Goal: Information Seeking & Learning: Learn about a topic

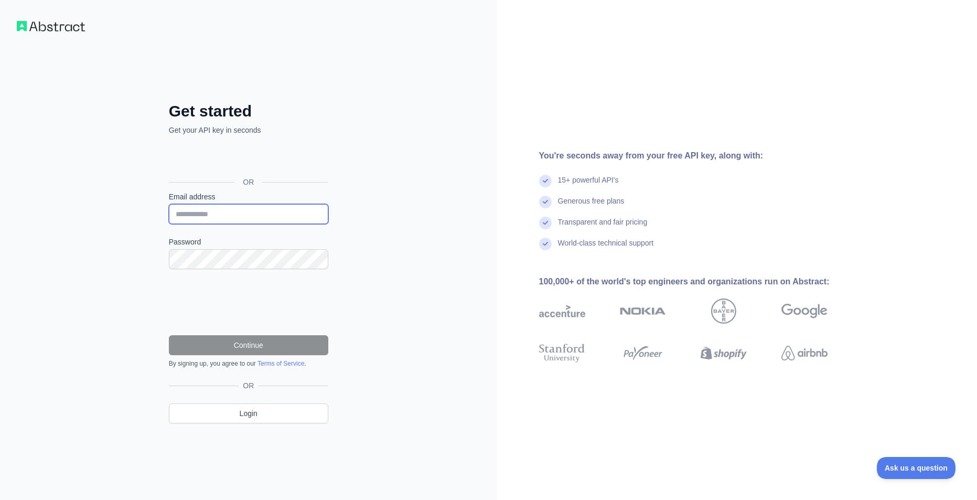
click at [217, 208] on input "Email address" at bounding box center [248, 214] width 159 height 20
type input "**********"
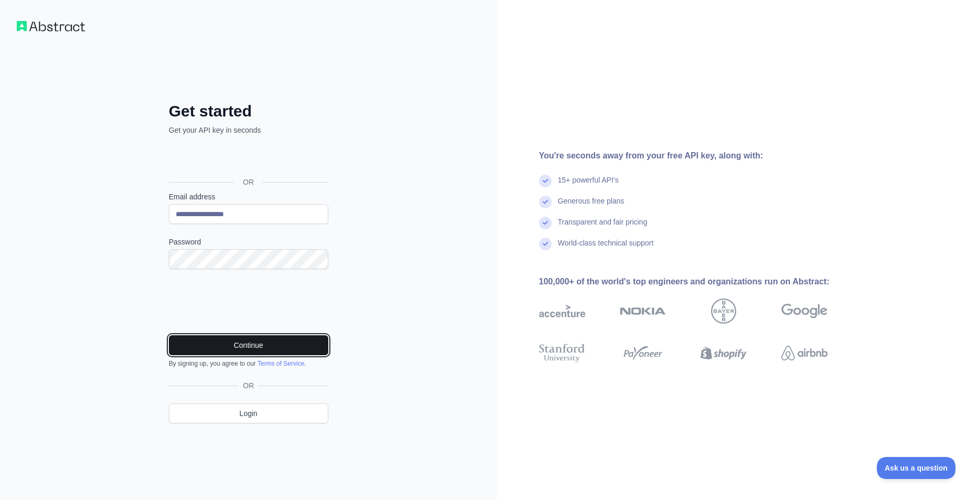
click at [251, 348] on button "Continue" at bounding box center [248, 345] width 159 height 20
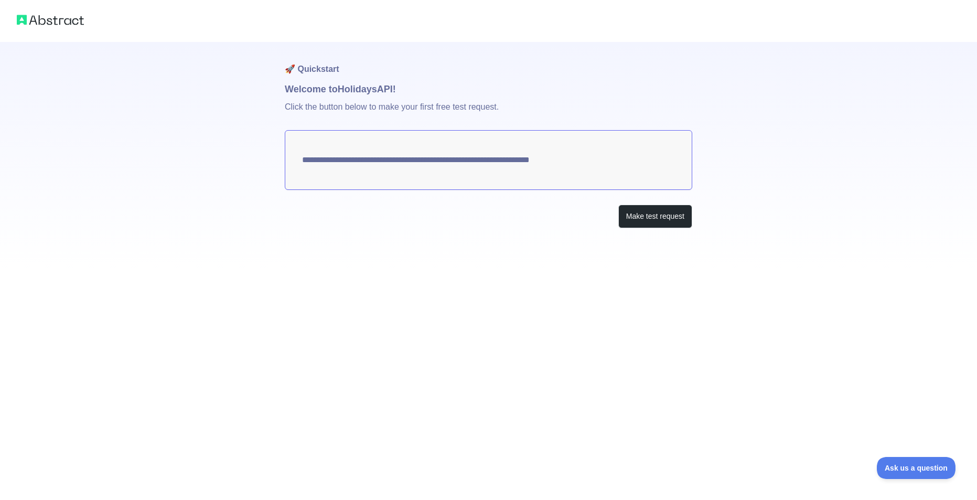
click at [531, 153] on textarea "**********" at bounding box center [488, 160] width 407 height 60
click at [636, 212] on button "Make test request" at bounding box center [655, 216] width 74 height 24
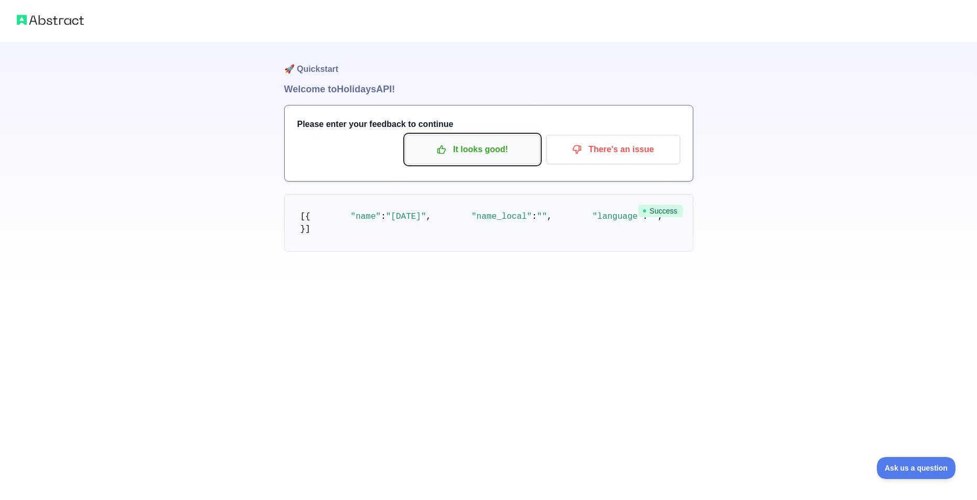
click at [460, 148] on p "It looks good!" at bounding box center [472, 149] width 118 height 18
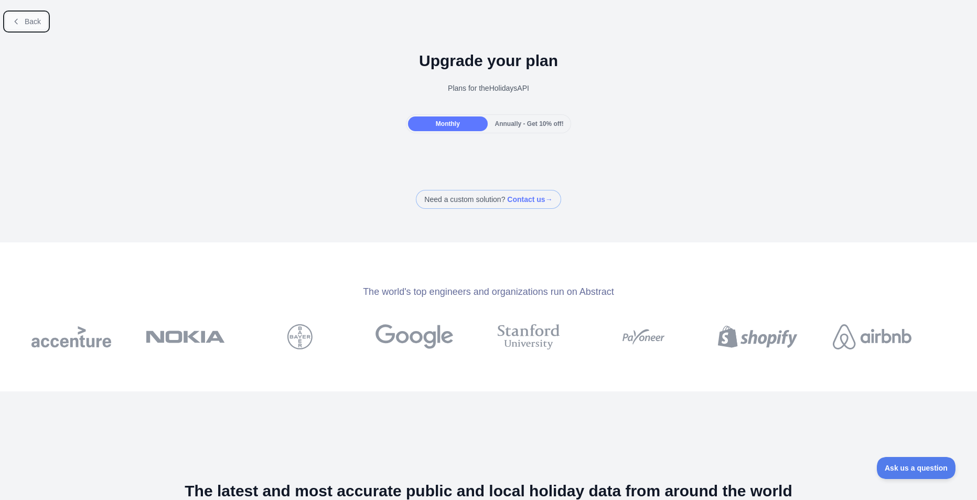
click at [23, 27] on button "Back" at bounding box center [26, 22] width 42 height 18
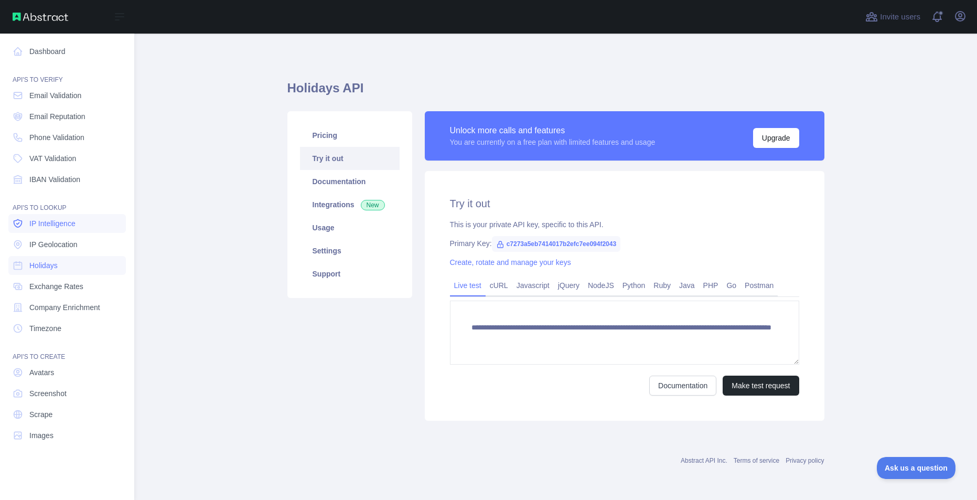
click at [52, 229] on link "IP Intelligence" at bounding box center [66, 223] width 117 height 19
click at [58, 254] on nav "Dashboard API'S TO VERIFY Email Validation Email Reputation Phone Validation VA…" at bounding box center [66, 258] width 117 height 449
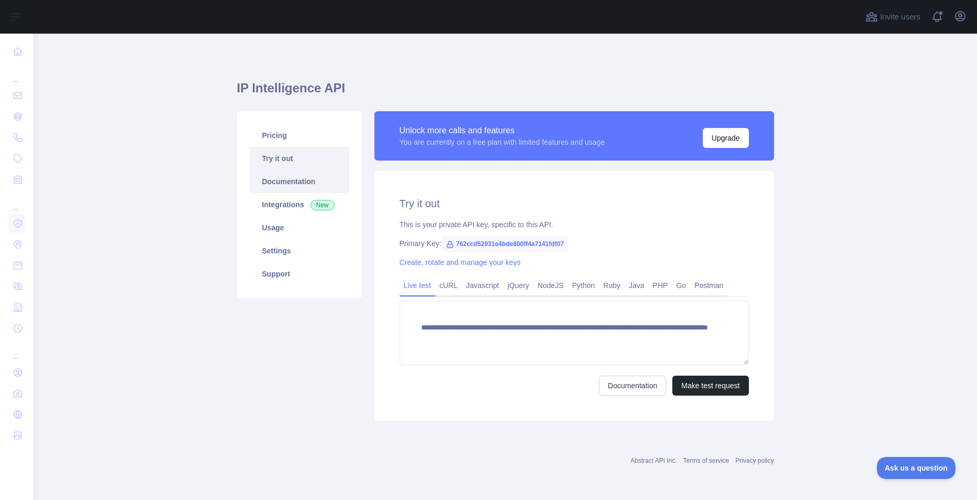
click at [274, 183] on link "Documentation" at bounding box center [300, 181] width 100 height 23
drag, startPoint x: 453, startPoint y: 243, endPoint x: 575, endPoint y: 244, distance: 121.1
click at [575, 244] on div "Primary Key: 762ccd52931e4bde800ff4a7141fdf07" at bounding box center [573, 243] width 349 height 10
copy span "762ccd52931e4bde800ff4a7141fdf07"
click at [456, 247] on span "762ccd52931e4bde800ff4a7141fdf07" at bounding box center [504, 244] width 126 height 16
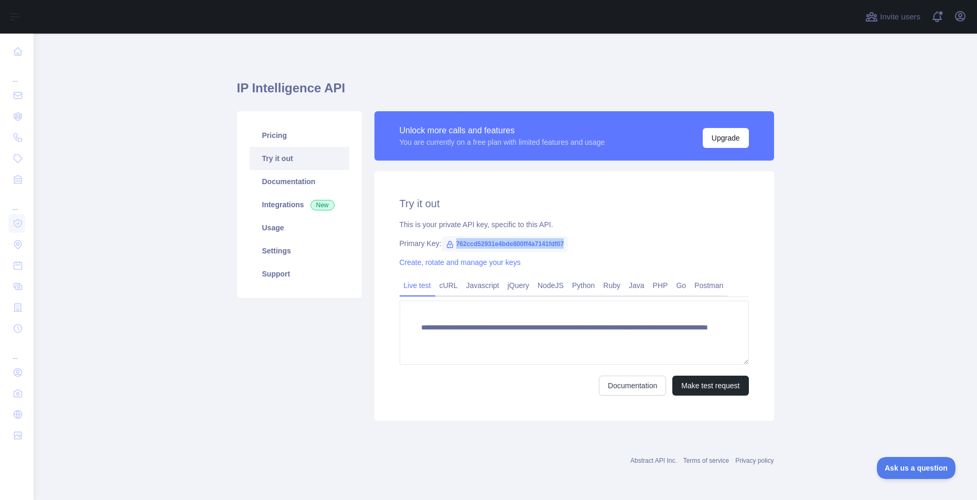
click at [457, 243] on span "762ccd52931e4bde800ff4a7141fdf07" at bounding box center [504, 244] width 126 height 16
drag, startPoint x: 455, startPoint y: 243, endPoint x: 578, endPoint y: 243, distance: 122.7
click at [578, 243] on div "Primary Key: 762ccd52931e4bde800ff4a7141fdf07" at bounding box center [573, 243] width 349 height 10
copy span "762ccd52931e4bde800ff4a7141fdf07"
click at [572, 243] on div "Primary Key: 762ccd52931e4bde800ff4a7141fdf07" at bounding box center [573, 243] width 349 height 10
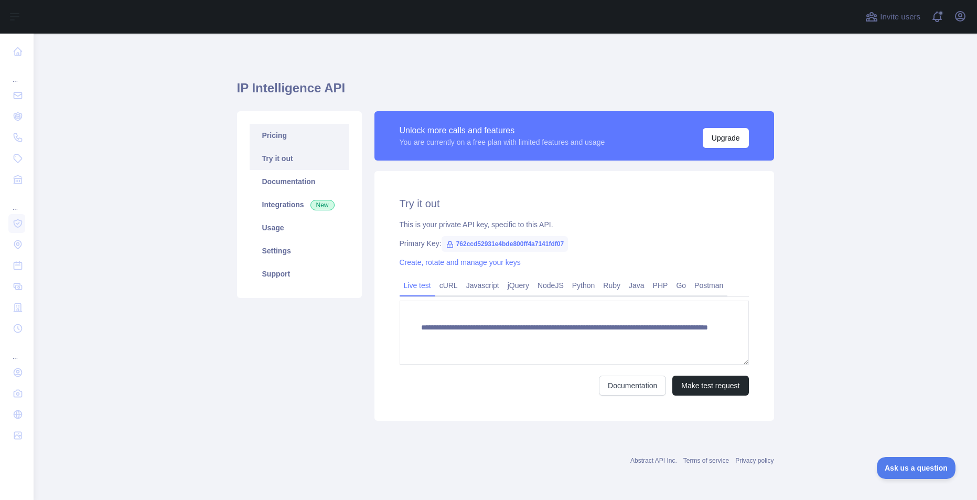
click at [279, 136] on link "Pricing" at bounding box center [300, 135] width 100 height 23
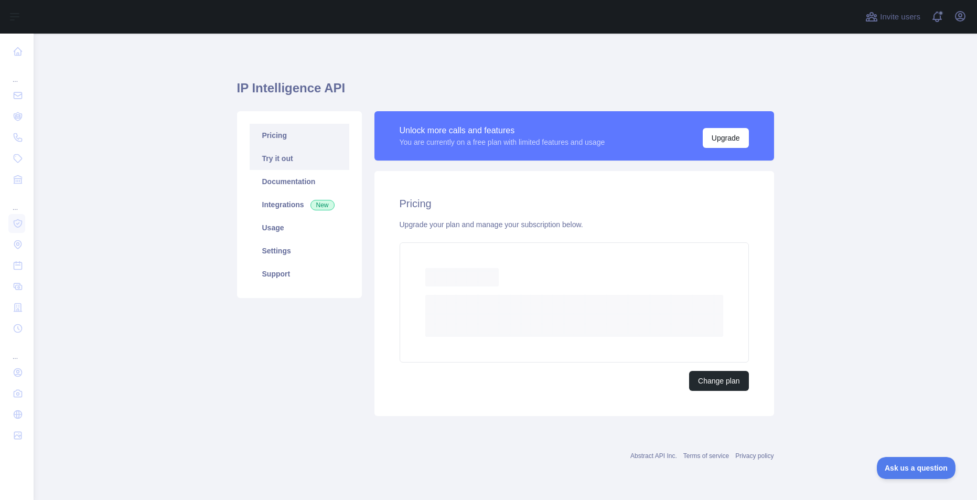
click at [288, 154] on link "Try it out" at bounding box center [300, 158] width 100 height 23
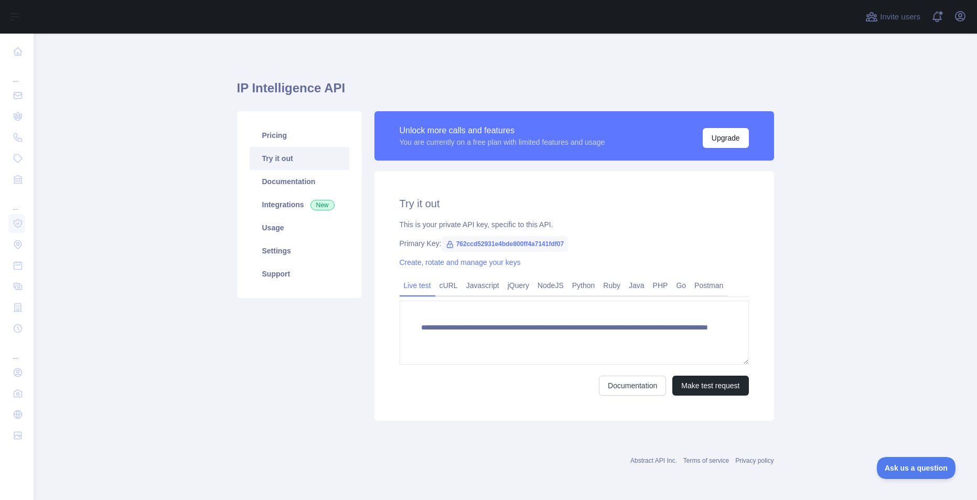
click at [284, 169] on link "Try it out" at bounding box center [300, 158] width 100 height 23
click at [284, 182] on link "Documentation" at bounding box center [300, 181] width 100 height 23
click at [957, 13] on icon "button" at bounding box center [959, 16] width 9 height 9
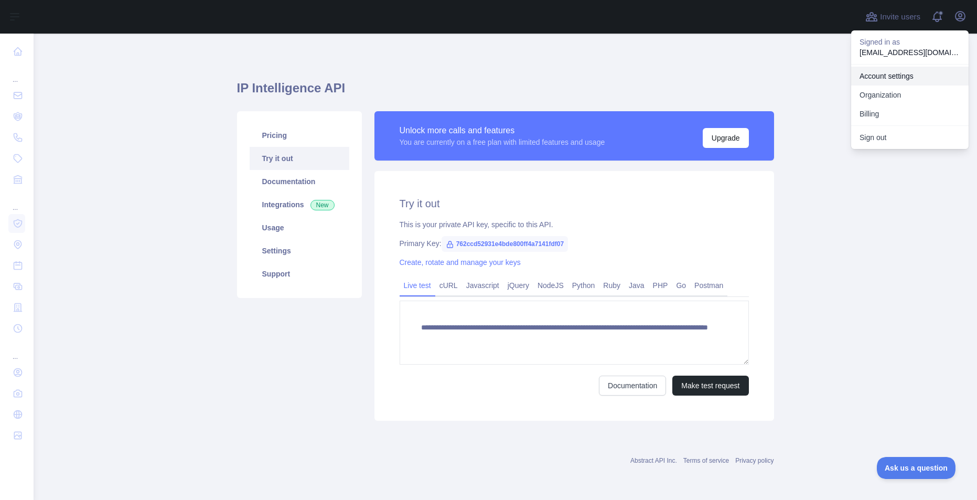
drag, startPoint x: 900, startPoint y: 74, endPoint x: 887, endPoint y: 91, distance: 21.0
click at [899, 74] on link "Account settings" at bounding box center [909, 76] width 117 height 19
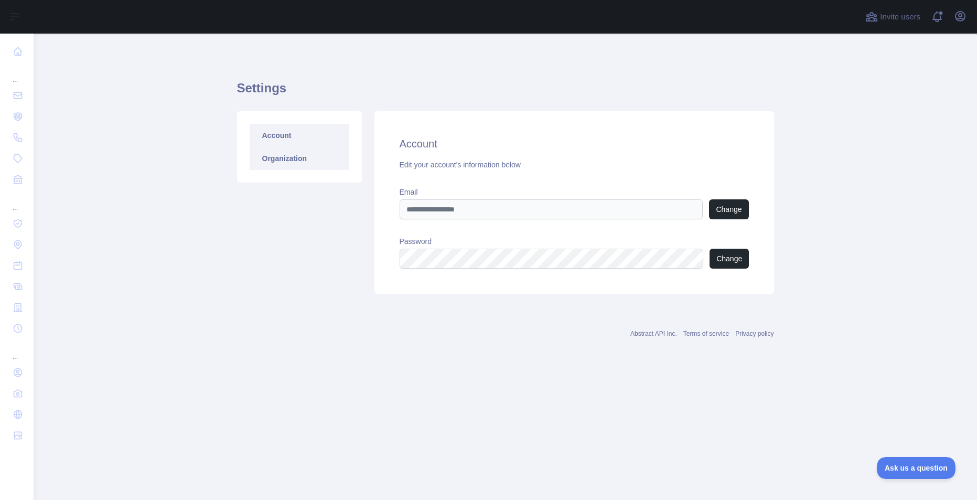
click at [277, 159] on link "Organization" at bounding box center [300, 158] width 100 height 23
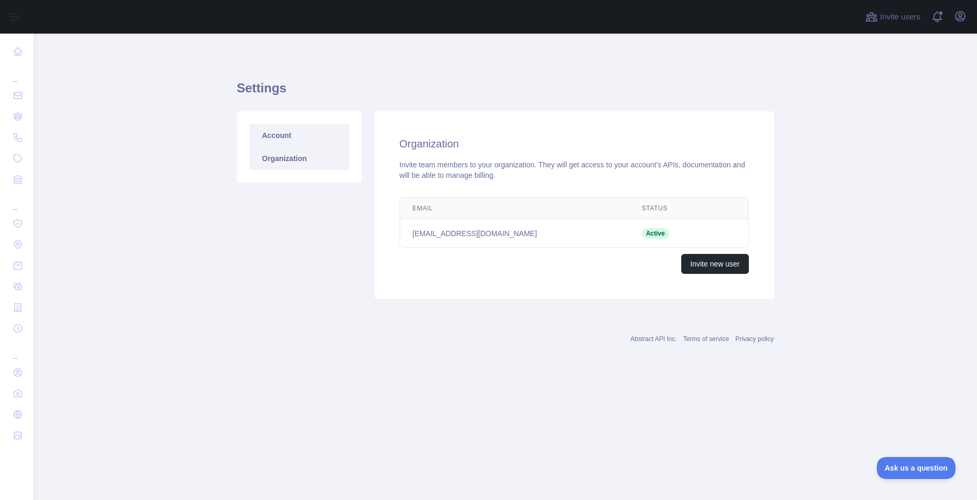
click at [280, 141] on link "Account" at bounding box center [300, 135] width 100 height 23
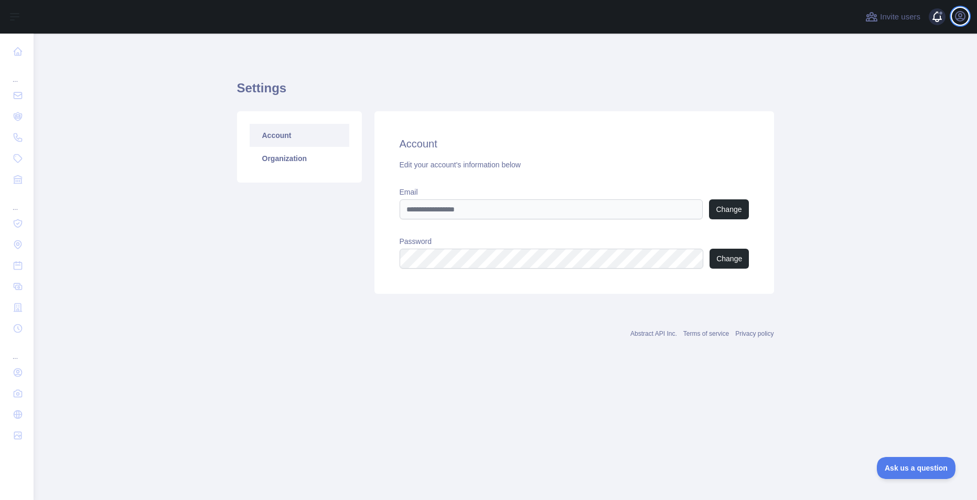
drag, startPoint x: 959, startPoint y: 17, endPoint x: 950, endPoint y: 29, distance: 15.4
click at [959, 18] on icon "button" at bounding box center [960, 16] width 13 height 13
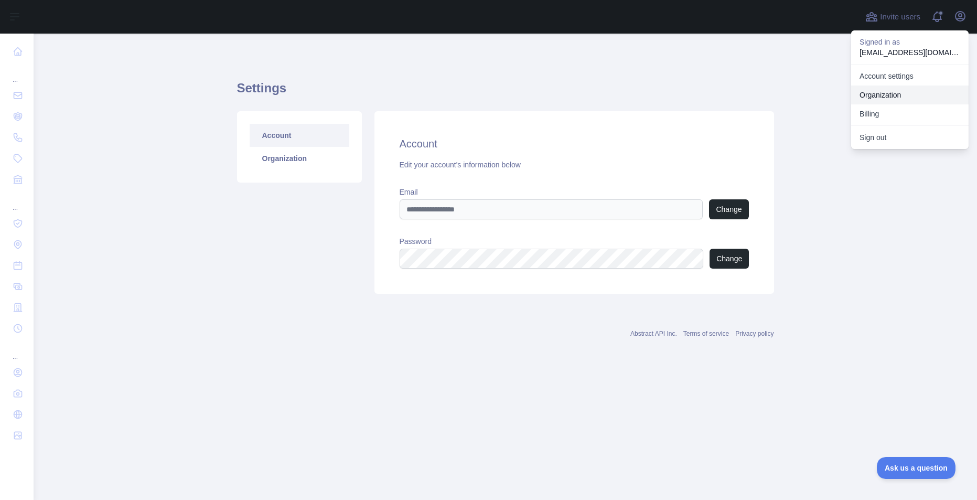
click at [877, 97] on link "Organization" at bounding box center [909, 94] width 117 height 19
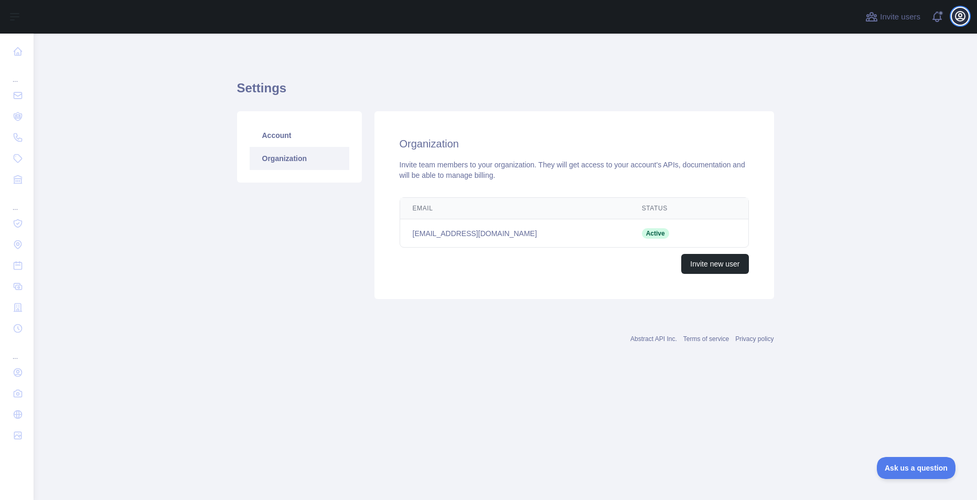
click at [954, 14] on icon "button" at bounding box center [960, 16] width 13 height 13
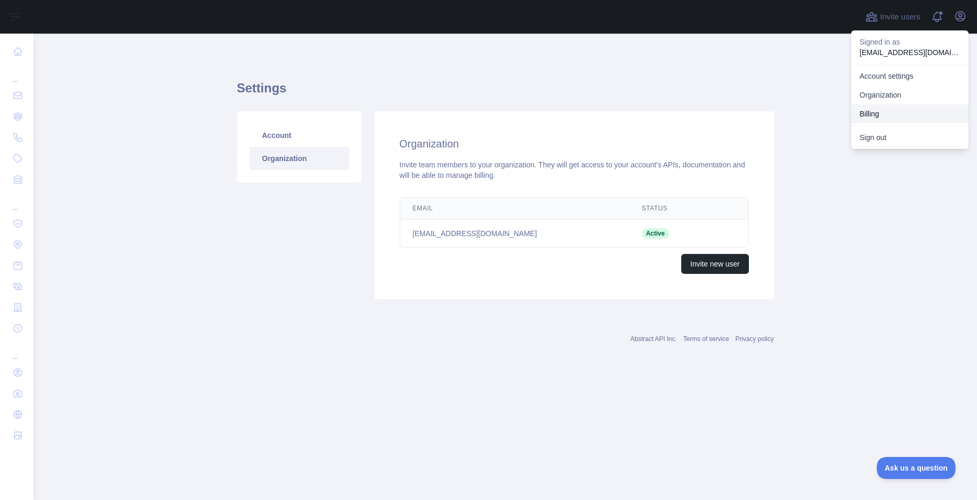
click at [877, 110] on button "Billing" at bounding box center [909, 113] width 117 height 19
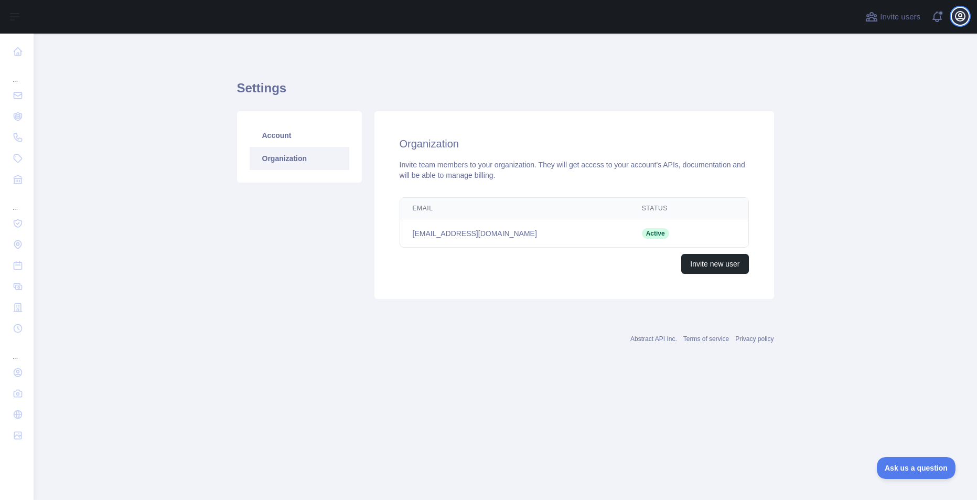
click at [958, 20] on icon "button" at bounding box center [960, 16] width 13 height 13
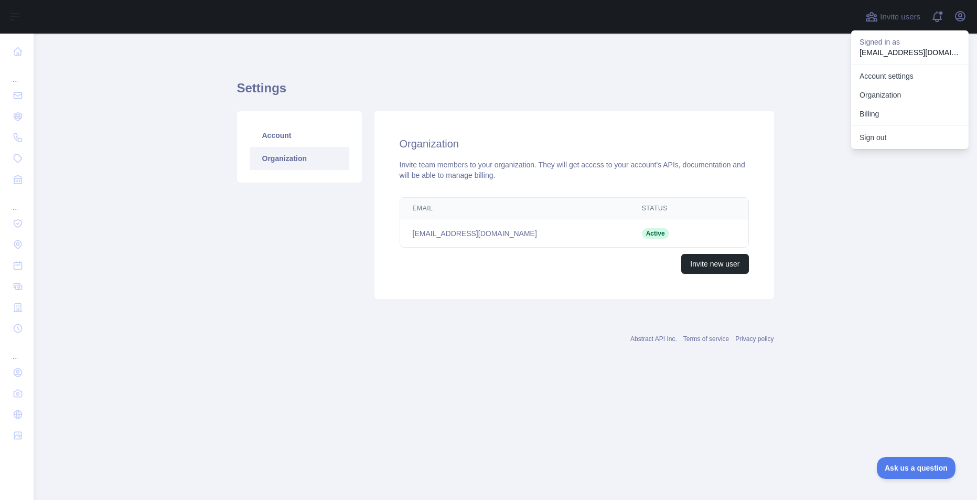
drag, startPoint x: 817, startPoint y: 53, endPoint x: 845, endPoint y: 37, distance: 32.2
click at [812, 55] on main "Settings Account Organization Organization Invite team members to your organiza…" at bounding box center [505, 267] width 943 height 466
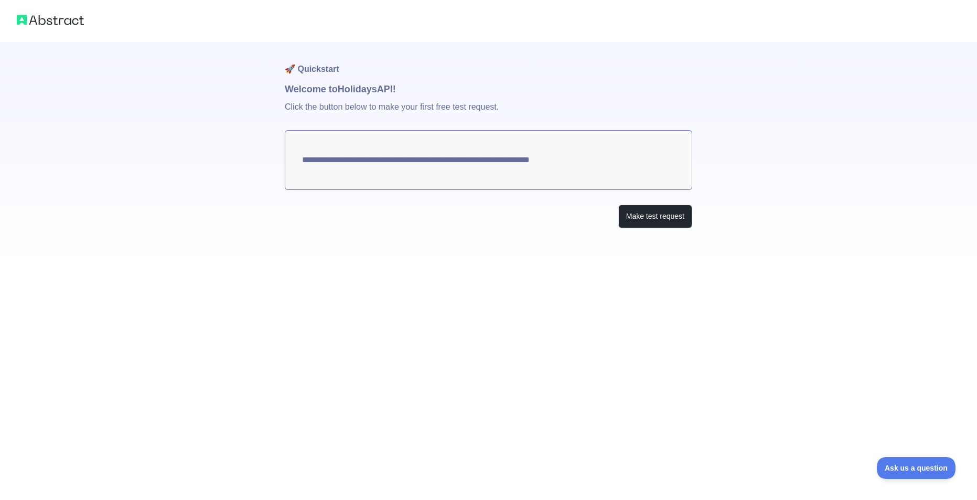
click at [300, 66] on h1 "🚀 Quickstart" at bounding box center [488, 62] width 407 height 40
click at [658, 224] on button "Make test request" at bounding box center [655, 216] width 74 height 24
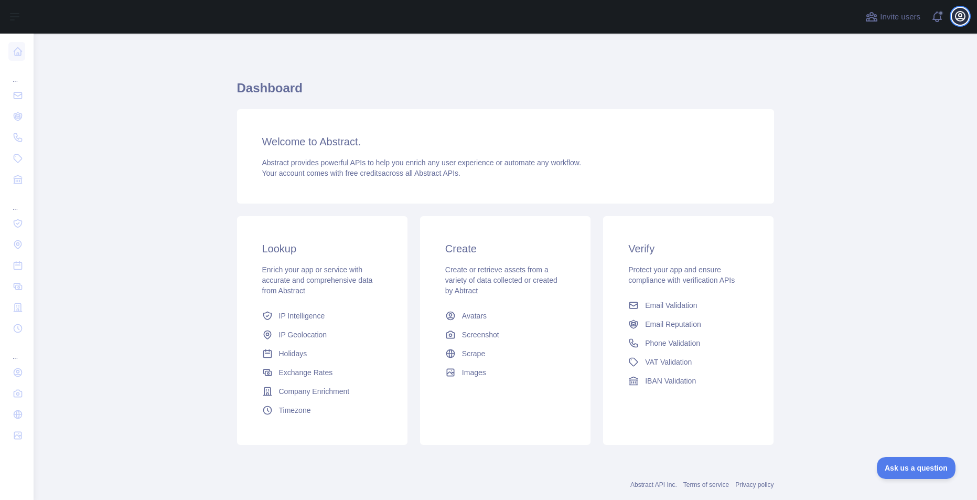
click at [953, 16] on button "Open user menu" at bounding box center [959, 16] width 17 height 17
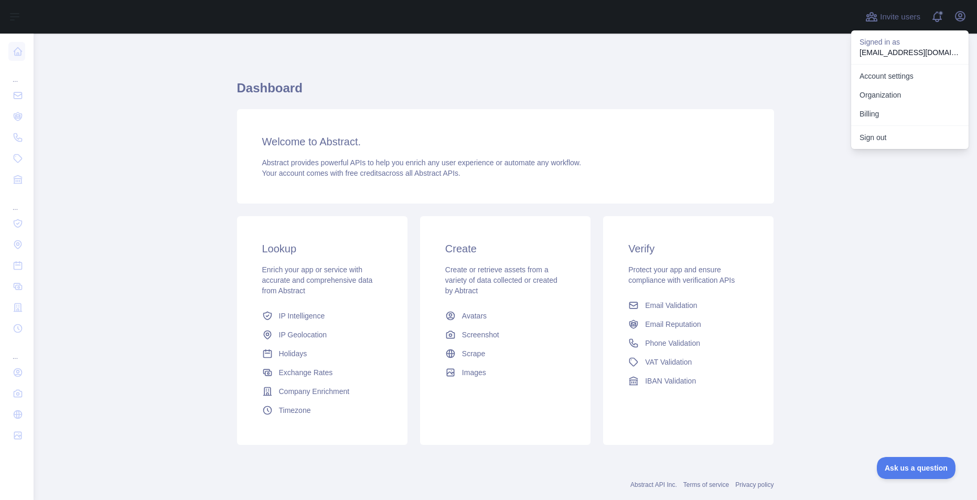
drag, startPoint x: 805, startPoint y: 125, endPoint x: 744, endPoint y: 145, distance: 64.0
click at [779, 132] on main "Dashboard Welcome to Abstract. Abstract provides powerful APIs to help you enri…" at bounding box center [505, 267] width 943 height 466
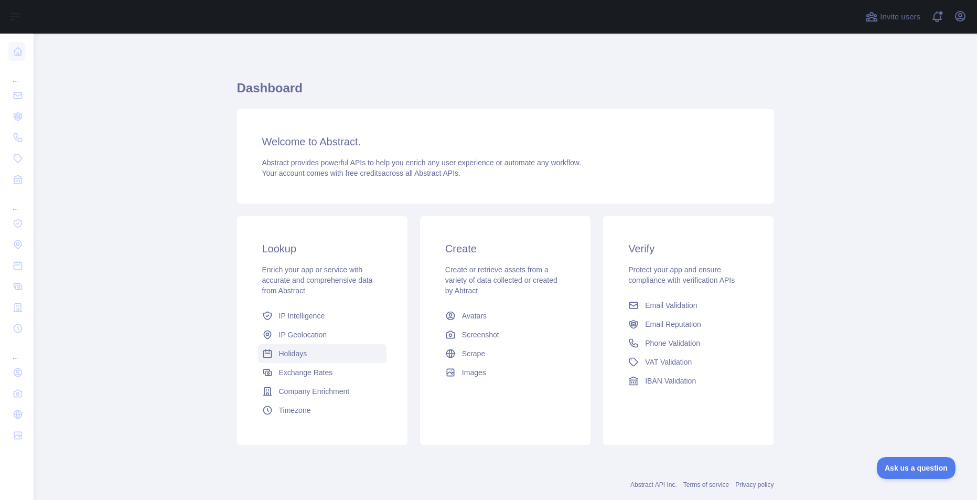
click at [295, 354] on span "Holidays" at bounding box center [293, 353] width 28 height 10
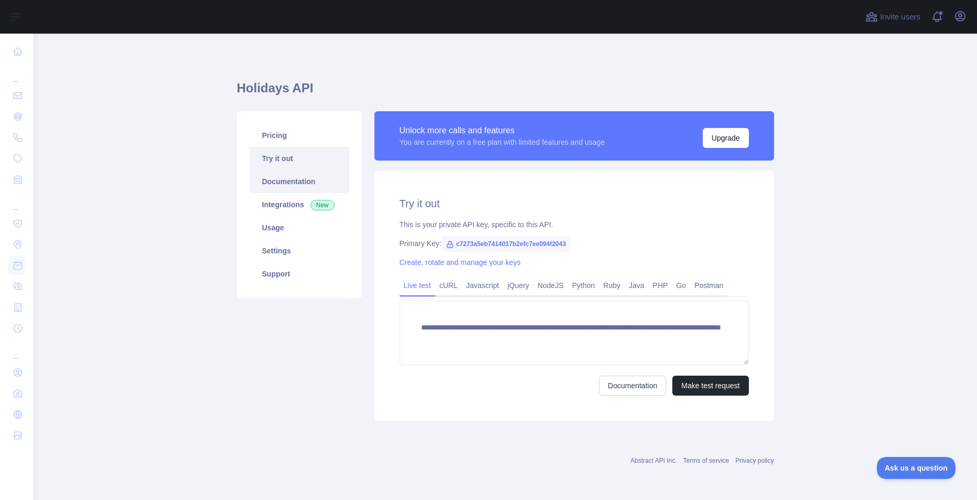
click at [299, 177] on link "Documentation" at bounding box center [300, 181] width 100 height 23
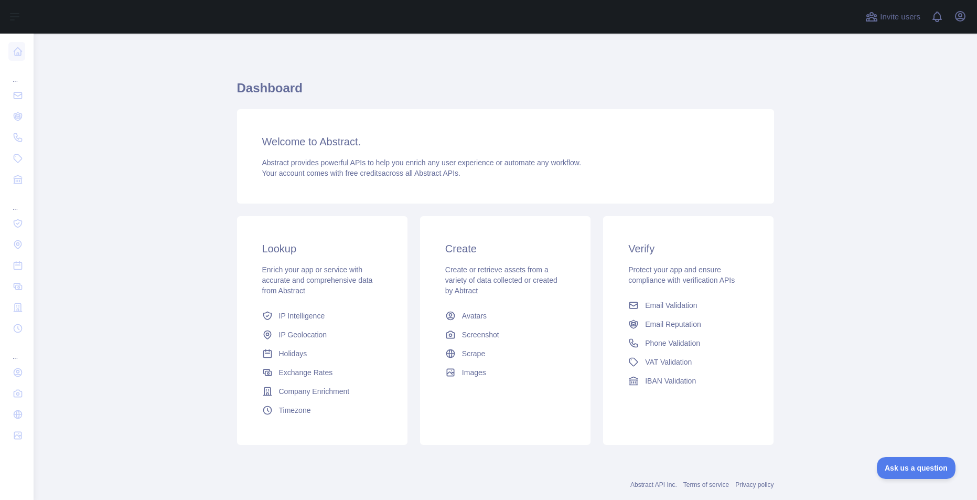
scroll to position [23, 0]
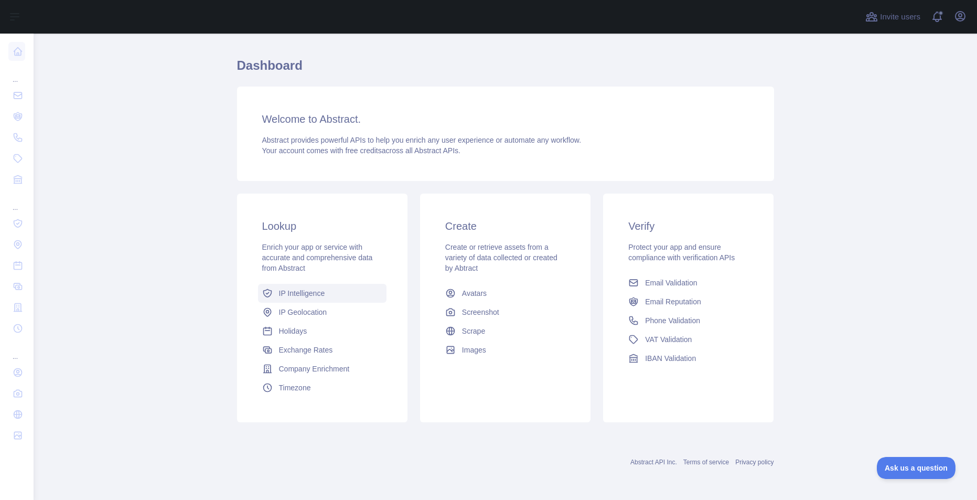
click at [292, 291] on span "IP Intelligence" at bounding box center [302, 293] width 46 height 10
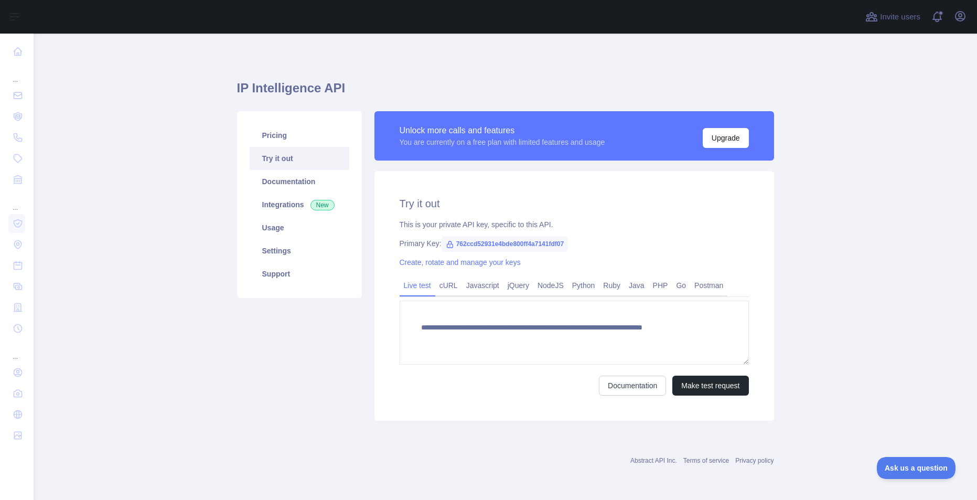
type textarea "**********"
click at [567, 237] on span "762ccd52931e4bde800ff4a7141fdf07" at bounding box center [504, 244] width 126 height 16
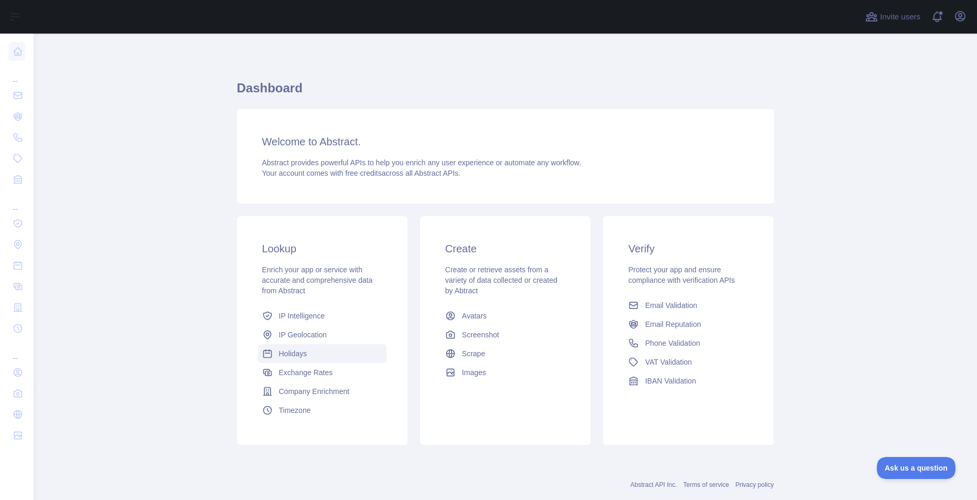
click at [299, 355] on span "Holidays" at bounding box center [293, 353] width 28 height 10
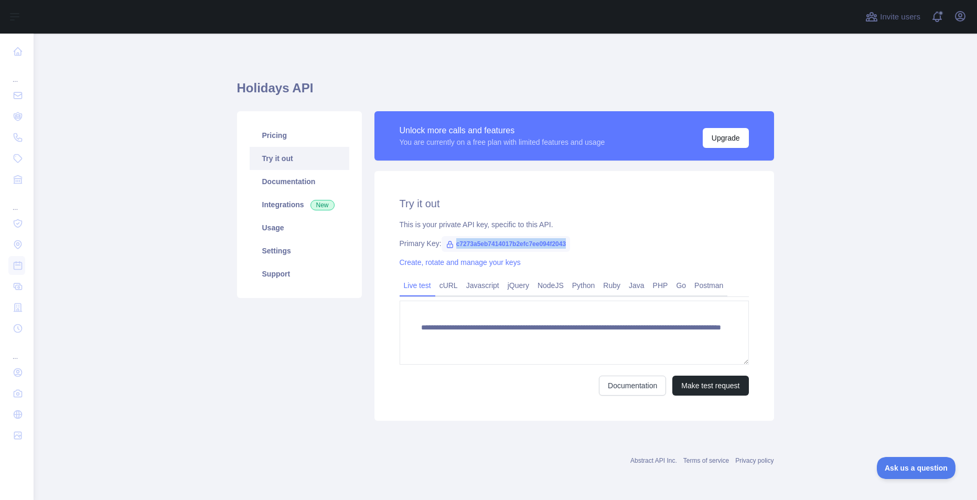
drag, startPoint x: 565, startPoint y: 244, endPoint x: 455, endPoint y: 248, distance: 110.7
click at [455, 248] on span "c7273a5eb7414017b2efc7ee094f2043" at bounding box center [505, 244] width 129 height 16
copy span "c7273a5eb7414017b2efc7ee094f2043"
click at [286, 140] on link "Pricing" at bounding box center [300, 135] width 100 height 23
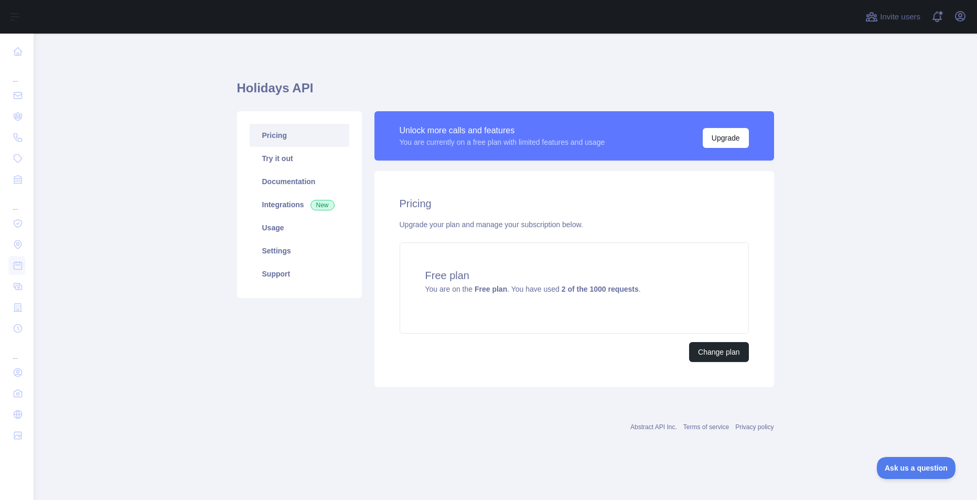
click at [969, 17] on div "Invite users View notifications Open user menu" at bounding box center [505, 17] width 943 height 34
click at [937, 17] on span at bounding box center [941, 17] width 21 height 34
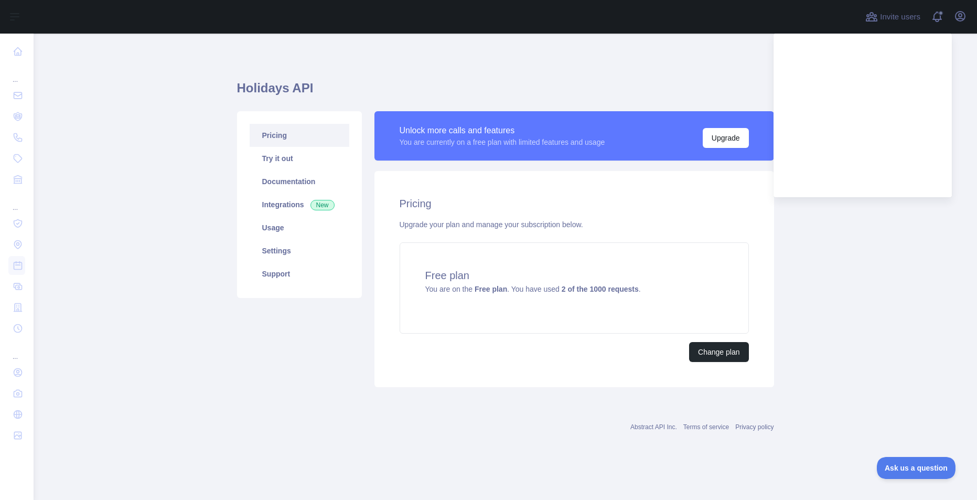
drag, startPoint x: 692, startPoint y: 81, endPoint x: 673, endPoint y: 81, distance: 18.9
click at [691, 82] on h1 "Holidays API" at bounding box center [505, 92] width 537 height 25
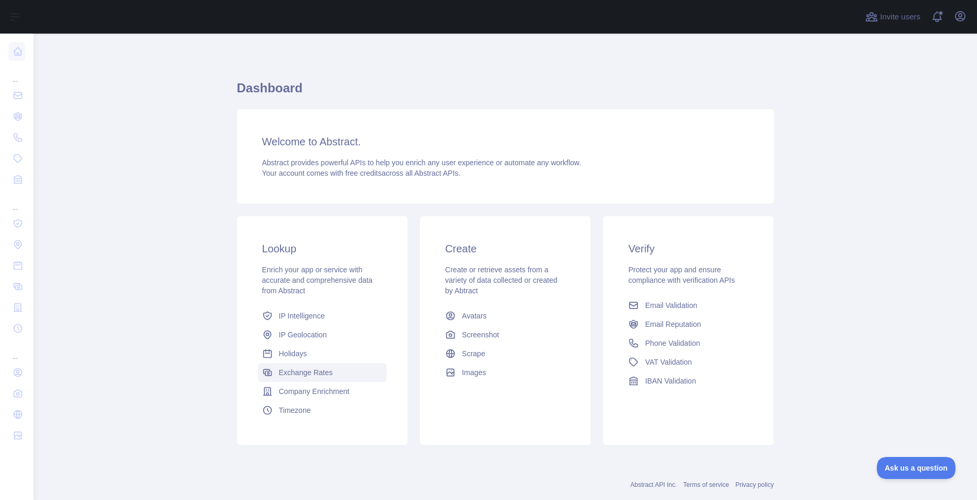
click at [297, 372] on span "Exchange Rates" at bounding box center [306, 372] width 54 height 10
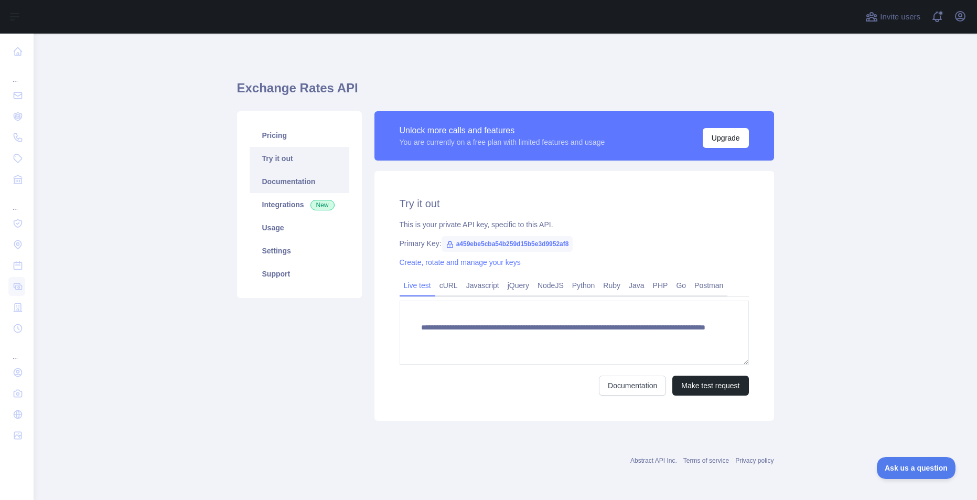
click at [273, 179] on link "Documentation" at bounding box center [300, 181] width 100 height 23
click at [283, 127] on link "Pricing" at bounding box center [300, 135] width 100 height 23
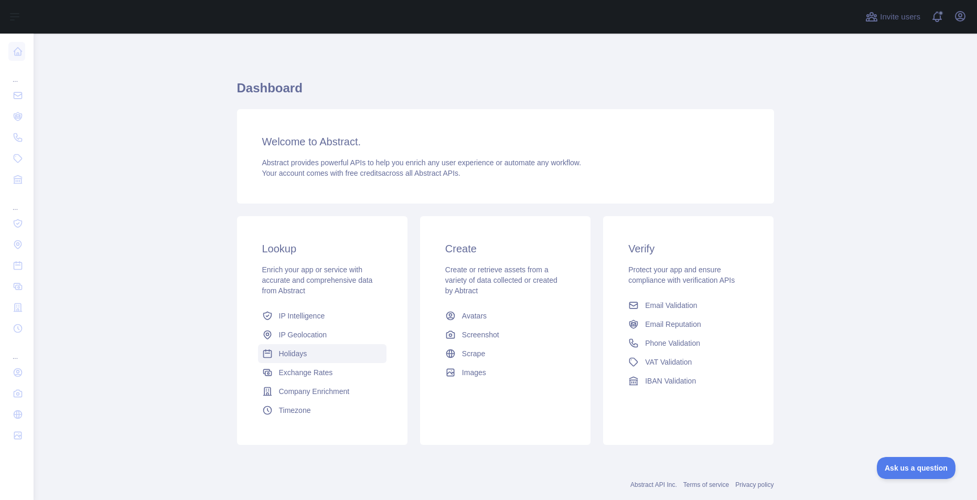
click at [313, 353] on link "Holidays" at bounding box center [322, 353] width 128 height 19
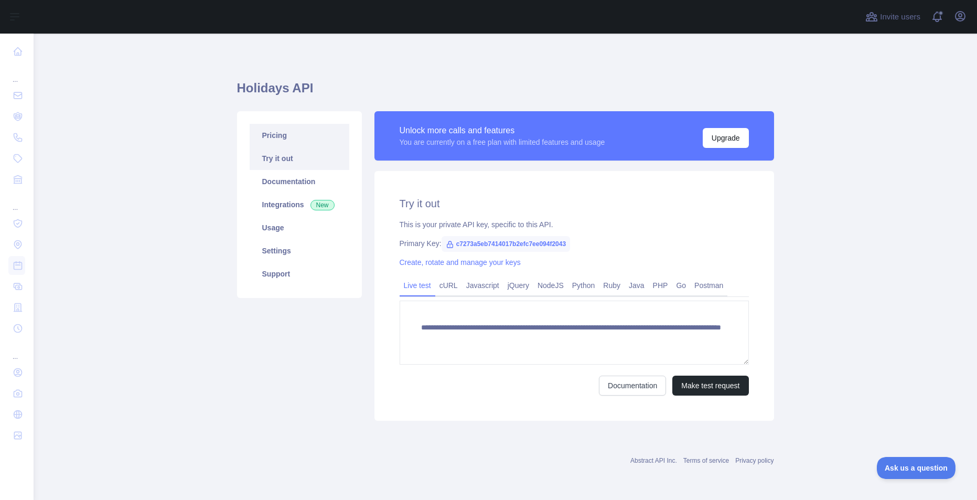
click at [269, 133] on link "Pricing" at bounding box center [300, 135] width 100 height 23
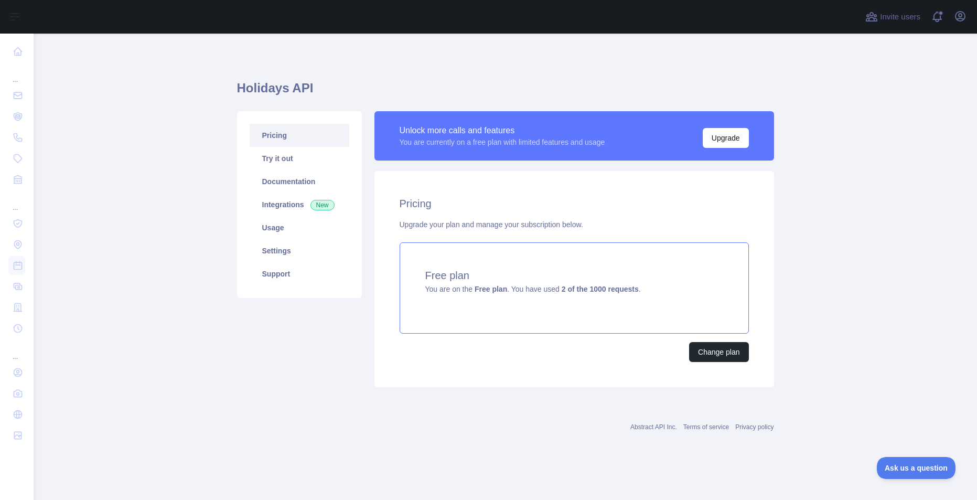
click at [523, 301] on div "Free plan You are on the Free plan . You have used 2 of the 1000 requests ." at bounding box center [573, 287] width 349 height 91
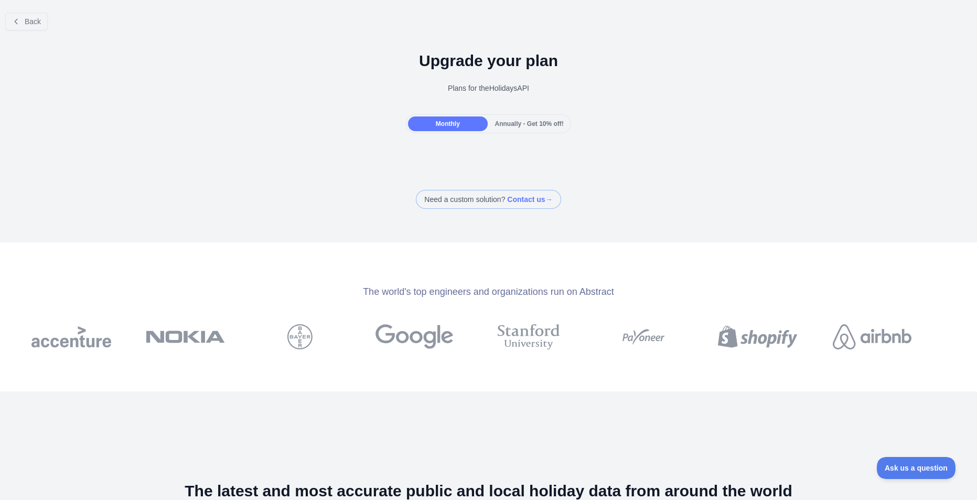
click at [493, 127] on div "Annually - Get 10% off!" at bounding box center [529, 123] width 79 height 15
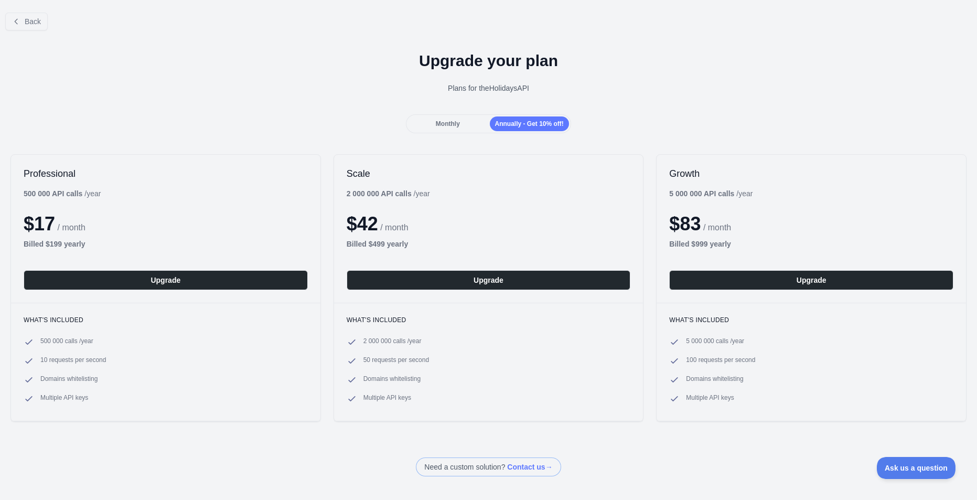
click at [451, 124] on span "Monthly" at bounding box center [448, 123] width 24 height 7
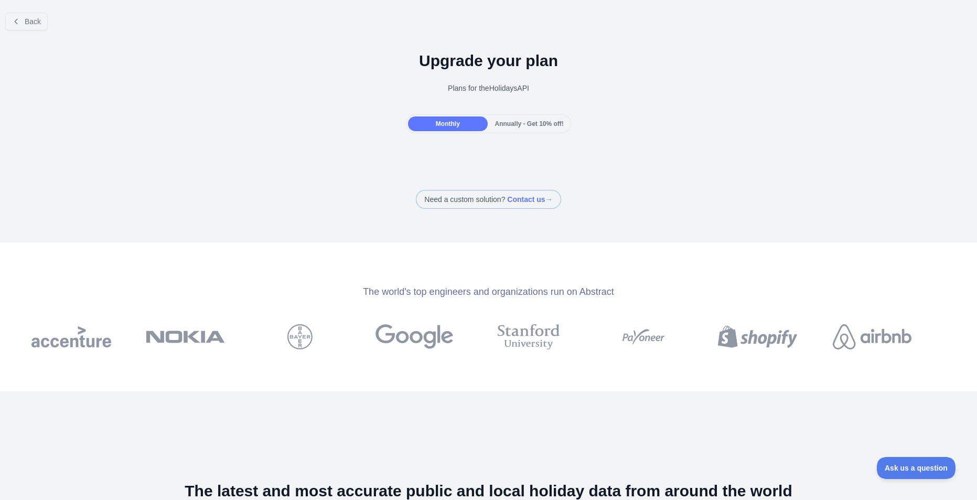
click at [484, 125] on div "Monthly Annually - Get 10% off!" at bounding box center [488, 123] width 165 height 19
click at [497, 124] on span "Annually - Get 10% off!" at bounding box center [529, 123] width 69 height 7
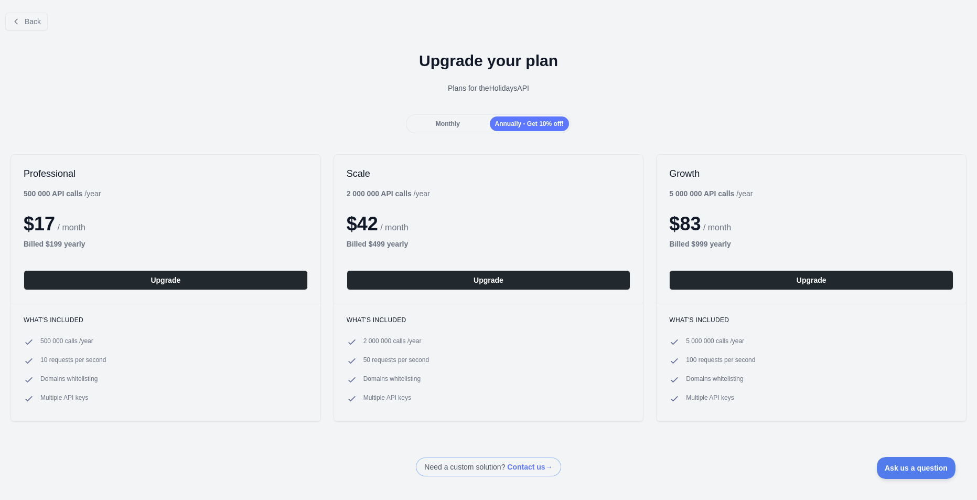
click at [452, 126] on span "Monthly" at bounding box center [448, 123] width 24 height 7
